Goal: Understand site structure: Understand site structure

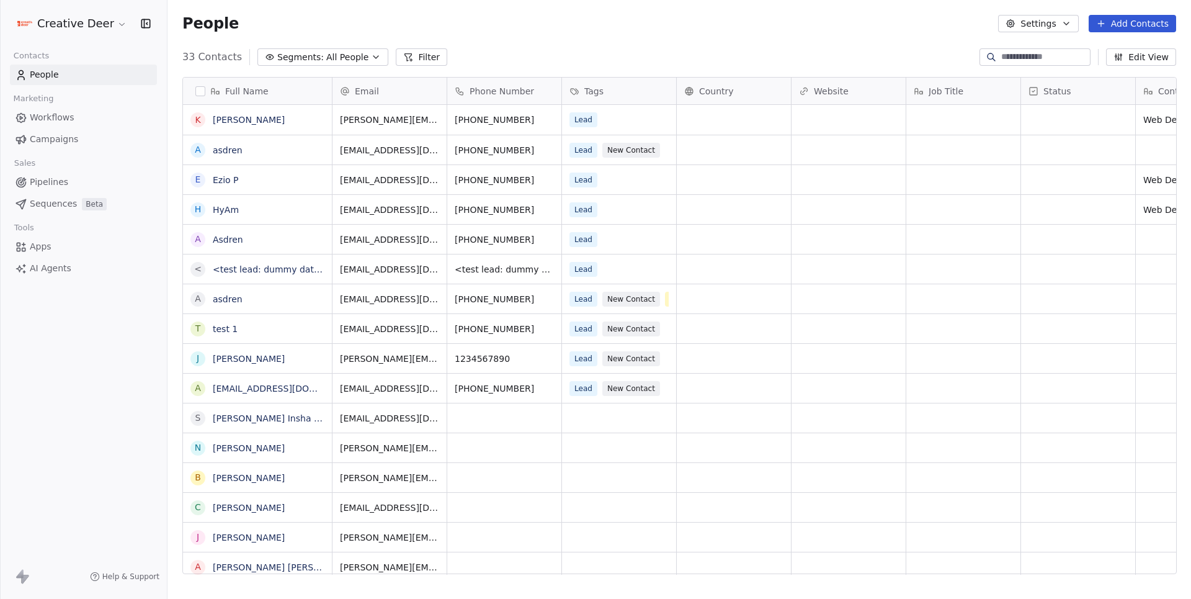
scroll to position [527, 1023]
click at [43, 248] on span "Apps" at bounding box center [41, 246] width 22 height 13
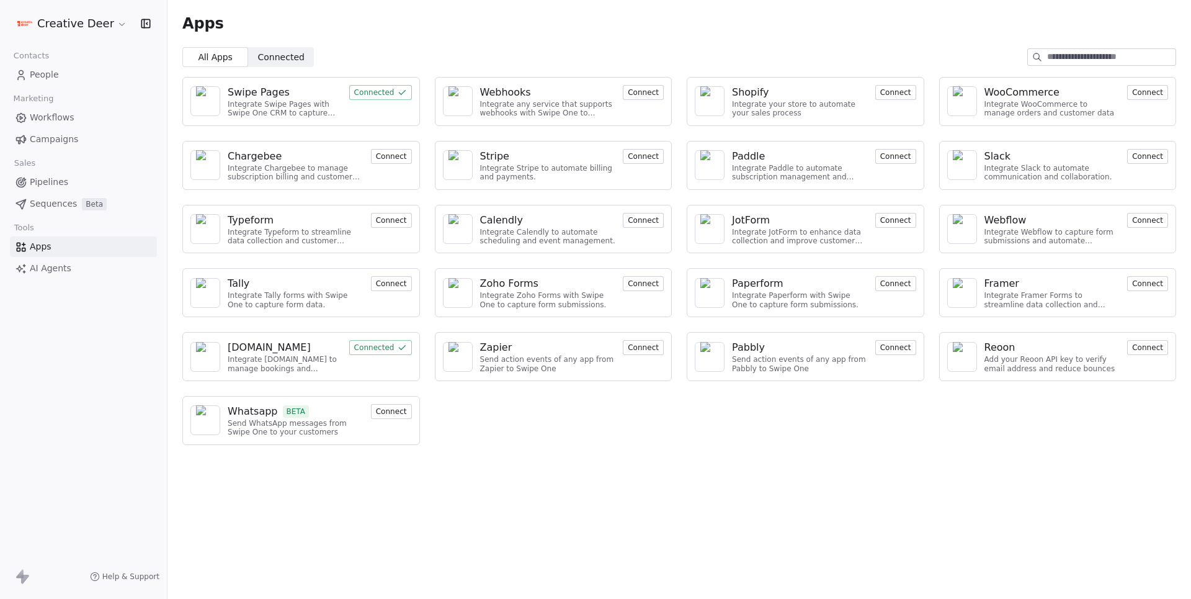
click at [383, 406] on button "Connect" at bounding box center [391, 411] width 41 height 15
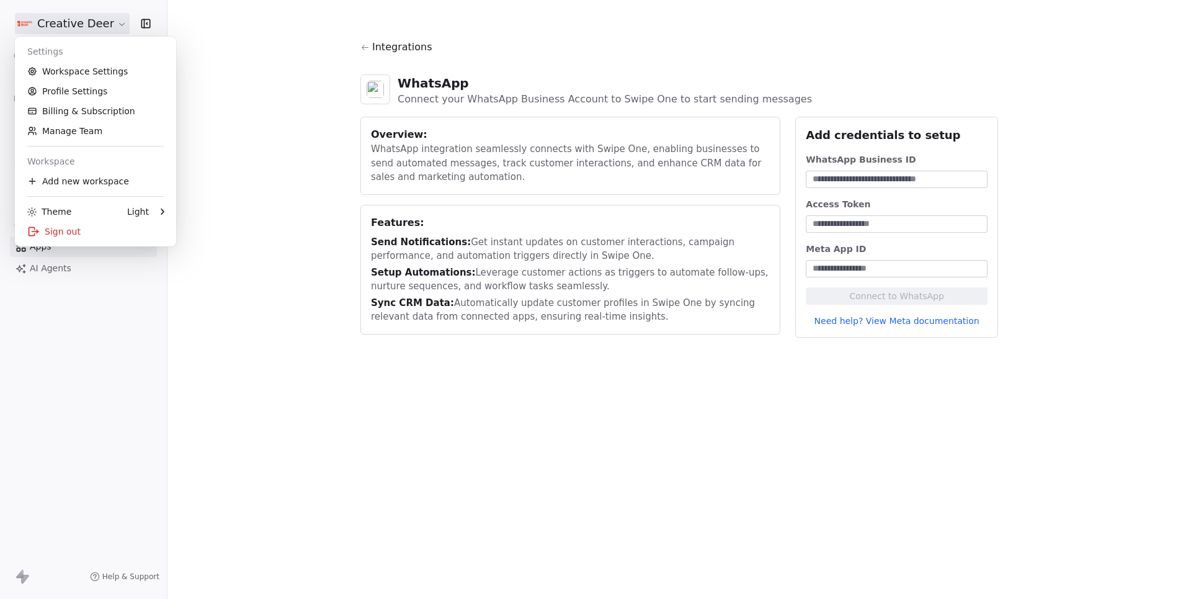
click at [87, 28] on html "Creative Deer Contacts People Marketing Workflows Campaigns Sales Pipelines Seq…" at bounding box center [595, 299] width 1191 height 599
click at [230, 159] on html "Creative Deer Contacts People Marketing Workflows Campaigns Sales Pipelines Seq…" at bounding box center [595, 299] width 1191 height 599
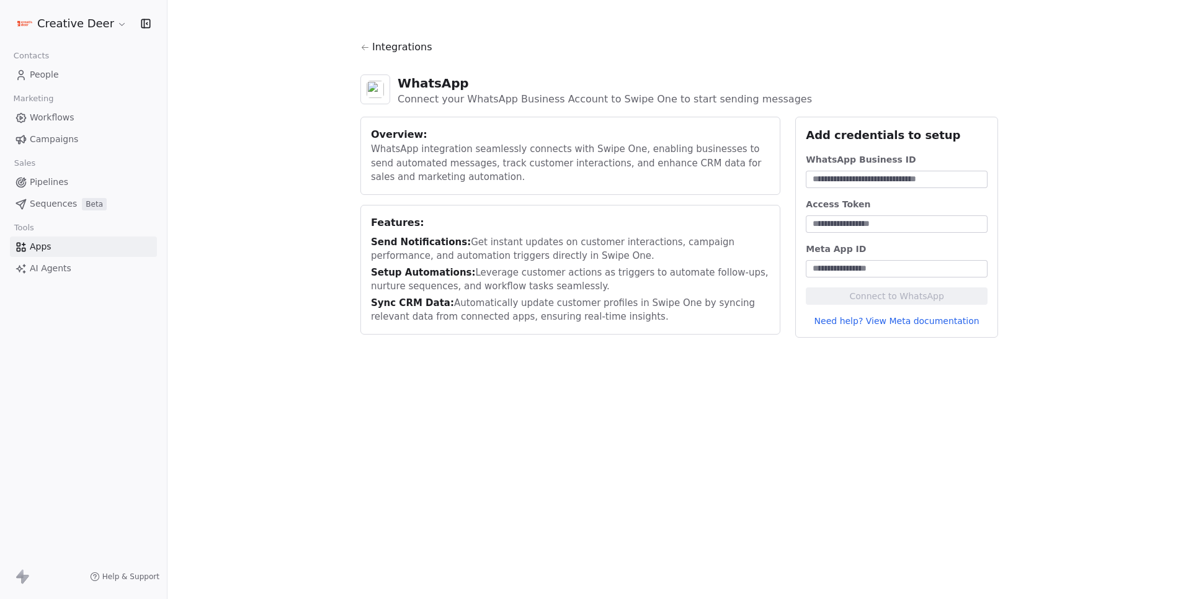
click at [50, 111] on span "Workflows" at bounding box center [52, 117] width 45 height 13
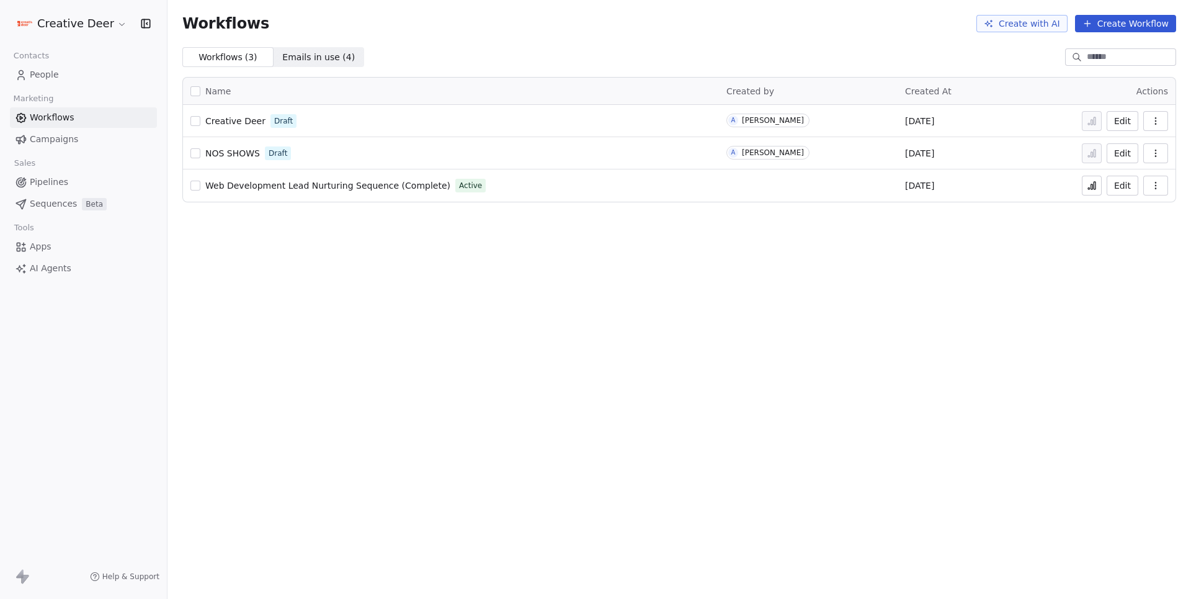
click at [269, 184] on span "Web Development Lead Nurturing Sequence (Complete)" at bounding box center [327, 186] width 245 height 10
click at [241, 119] on span "Creative Deer" at bounding box center [235, 121] width 60 height 10
click at [32, 242] on span "Apps" at bounding box center [41, 246] width 22 height 13
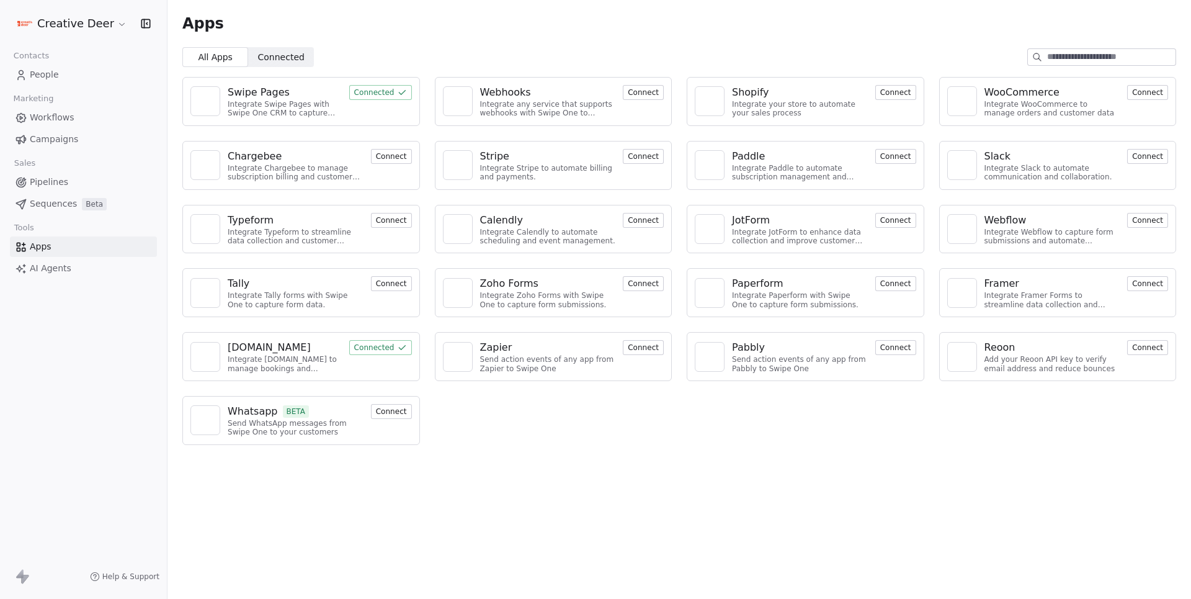
click at [388, 410] on button "Connect" at bounding box center [391, 411] width 41 height 15
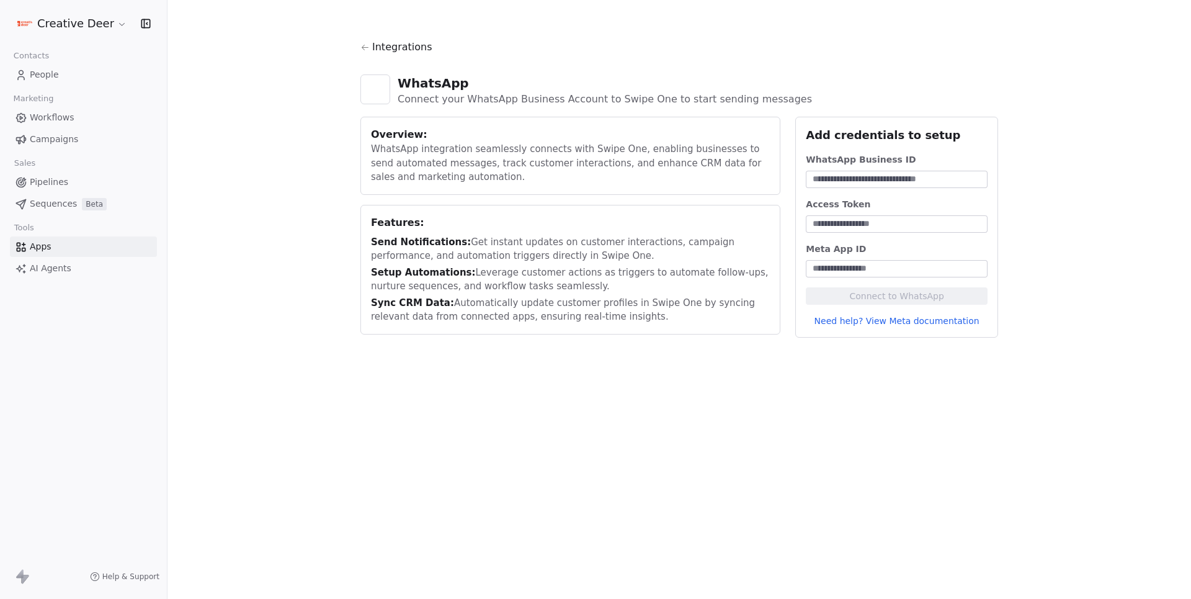
click at [50, 115] on span "Workflows" at bounding box center [52, 117] width 45 height 13
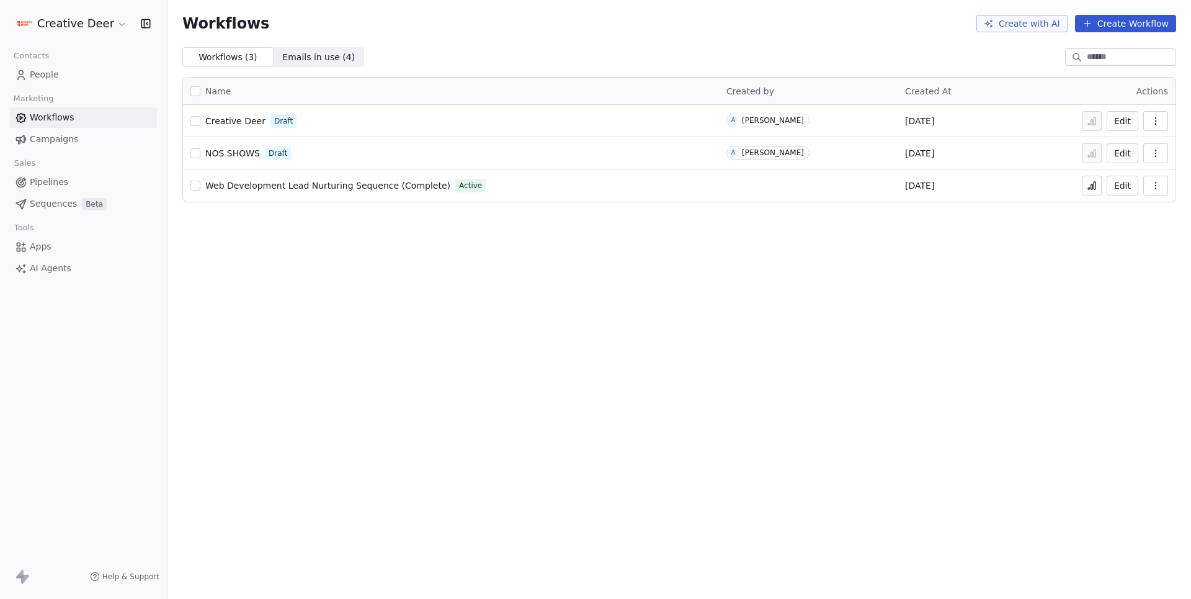
click at [224, 122] on span "Creative Deer" at bounding box center [235, 121] width 60 height 10
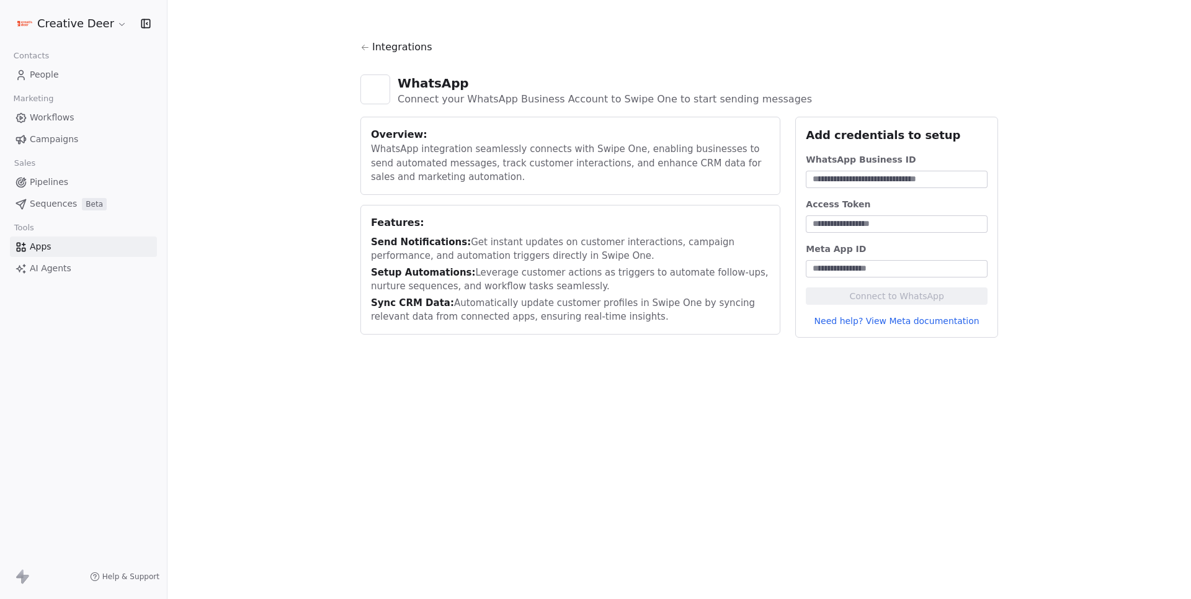
click at [102, 22] on html "Creative Deer Contacts People Marketing Workflows Campaigns Sales Pipelines Seq…" at bounding box center [595, 299] width 1191 height 599
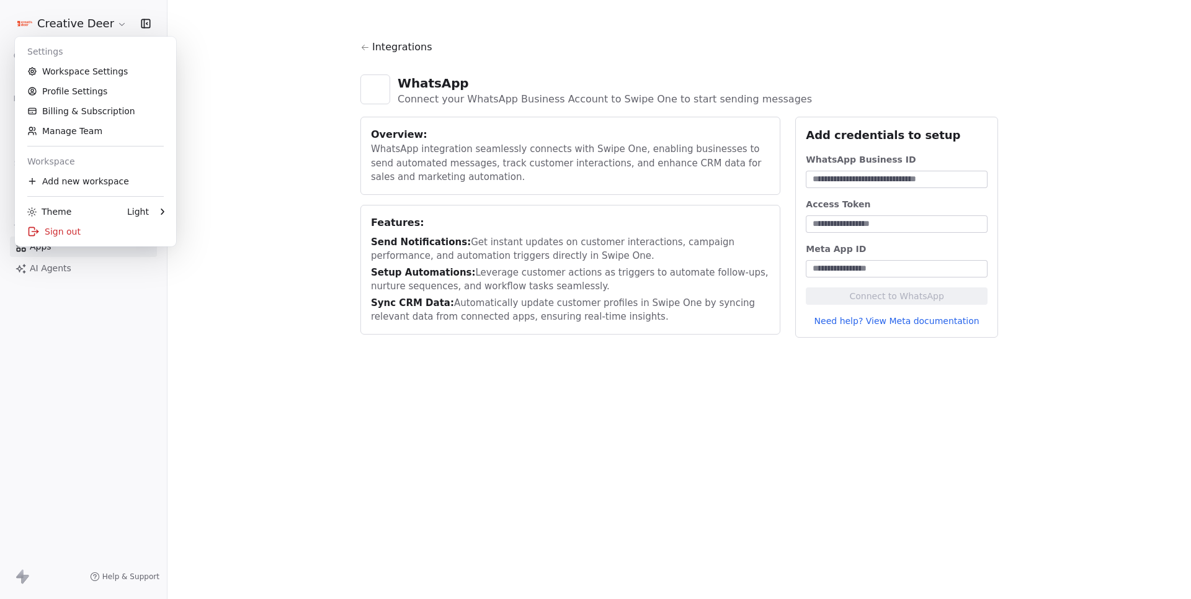
click at [269, 153] on html "Creative Deer Contacts People Marketing Workflows Campaigns Sales Pipelines Seq…" at bounding box center [595, 299] width 1191 height 599
